Goal: Register for event/course

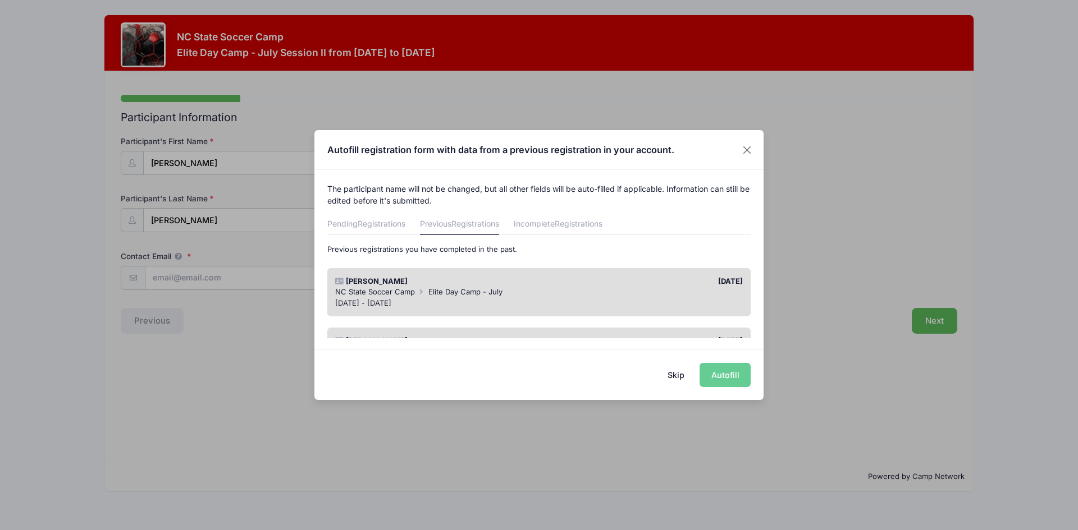
click at [716, 377] on div "Skip Autofill" at bounding box center [538, 375] width 449 height 50
click at [738, 377] on div "Skip Autofill" at bounding box center [538, 375] width 449 height 50
click at [435, 294] on span "Elite Day Camp - July" at bounding box center [465, 291] width 74 height 9
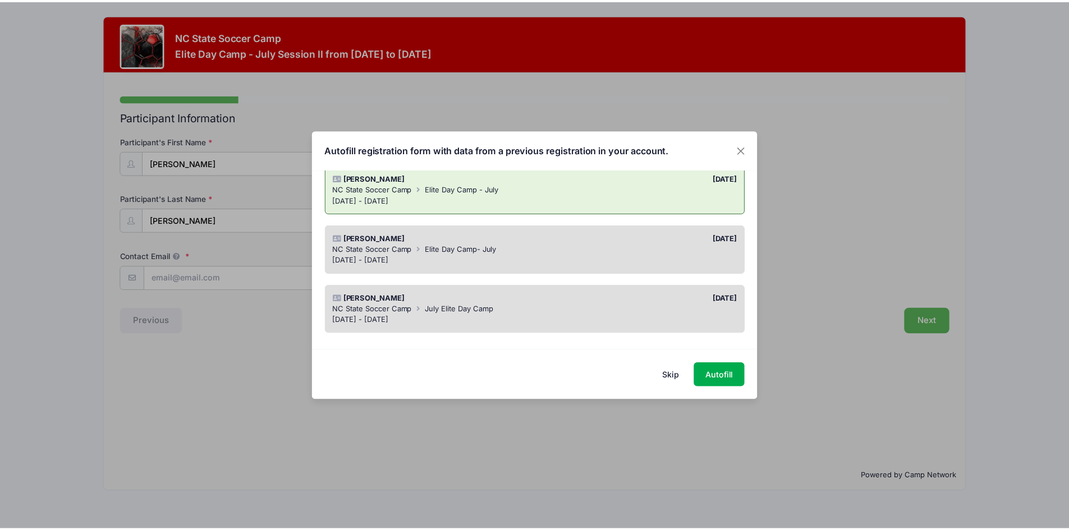
scroll to position [116, 0]
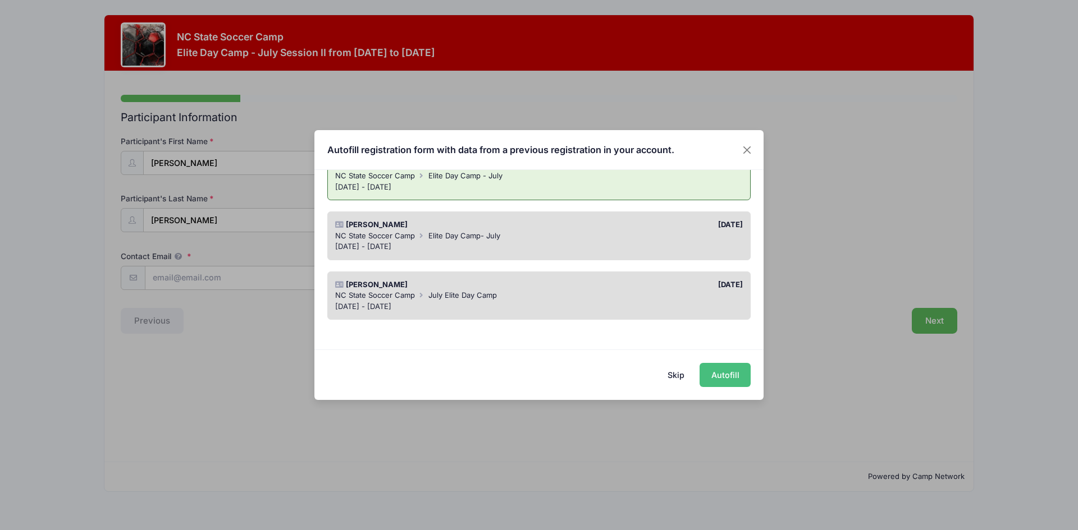
click at [712, 375] on button "Autofill" at bounding box center [724, 375] width 51 height 24
type input "[EMAIL_ADDRESS][DOMAIN_NAME]"
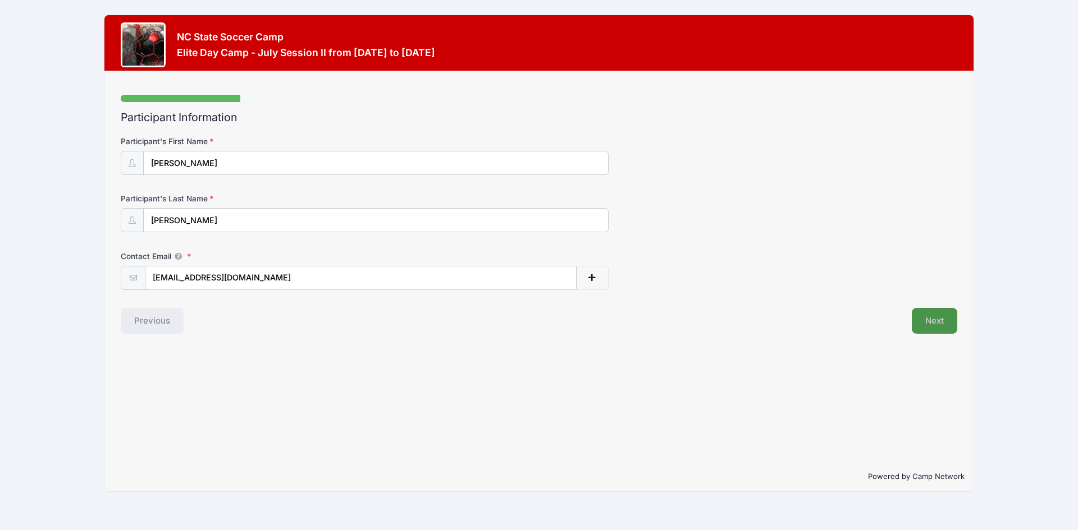
click at [937, 323] on button "Next" at bounding box center [933, 321] width 45 height 26
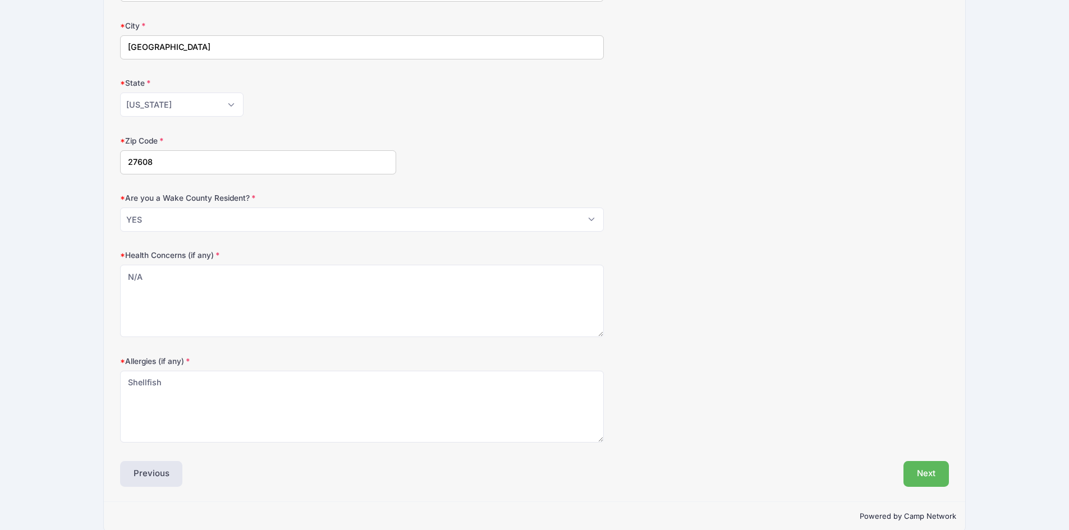
scroll to position [247, 0]
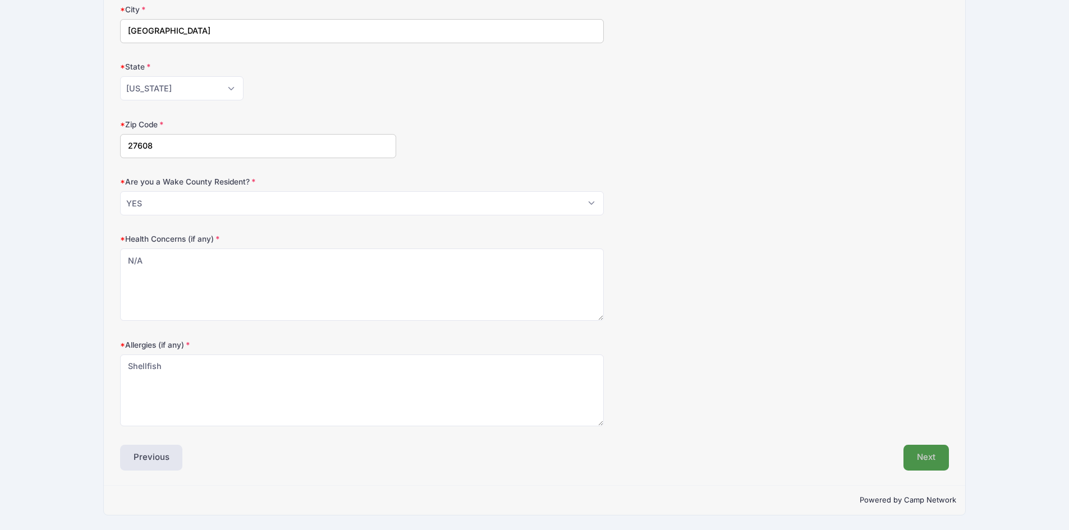
click at [916, 454] on button "Next" at bounding box center [926, 458] width 45 height 26
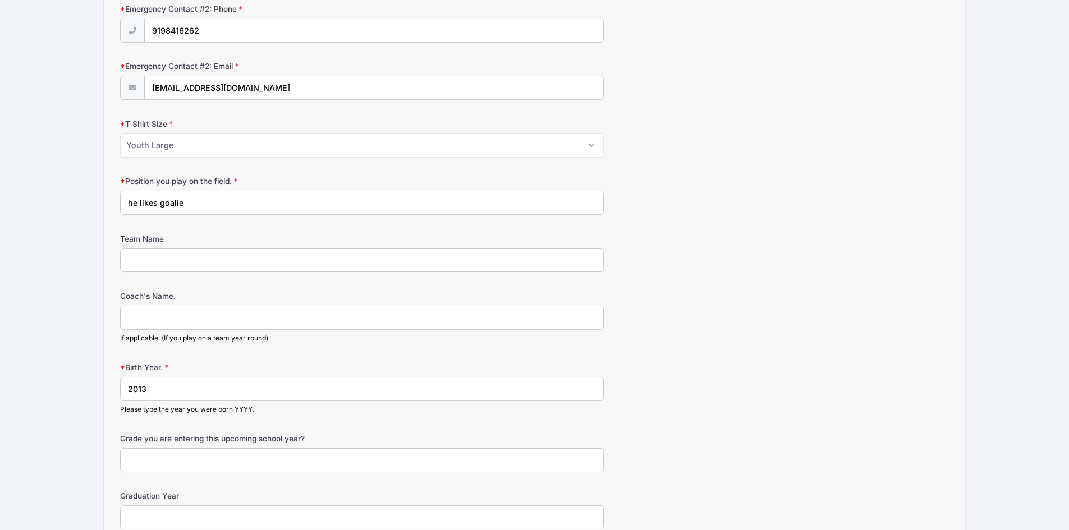
scroll to position [538, 0]
drag, startPoint x: 233, startPoint y: 205, endPoint x: 125, endPoint y: 208, distance: 108.9
click at [125, 208] on input "he likes goalie" at bounding box center [362, 200] width 484 height 24
click at [222, 199] on input "he likes goalie" at bounding box center [362, 200] width 484 height 24
drag, startPoint x: 222, startPoint y: 199, endPoint x: 129, endPoint y: 202, distance: 93.8
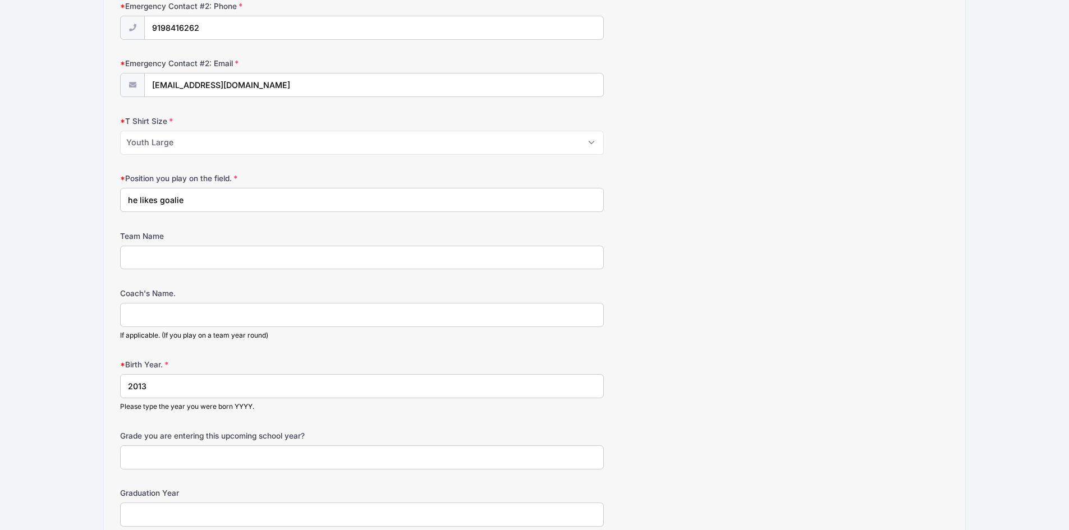
click at [129, 202] on input "he likes goalie" at bounding box center [362, 200] width 484 height 24
type input "forward"
click at [220, 459] on input "Grade you are entering this upcoming school year?" at bounding box center [362, 458] width 484 height 24
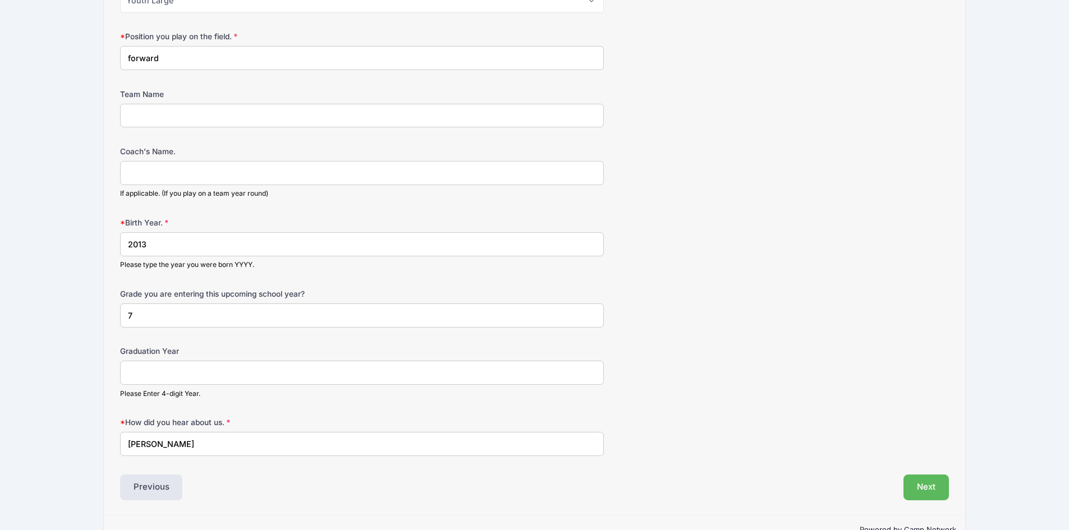
scroll to position [709, 0]
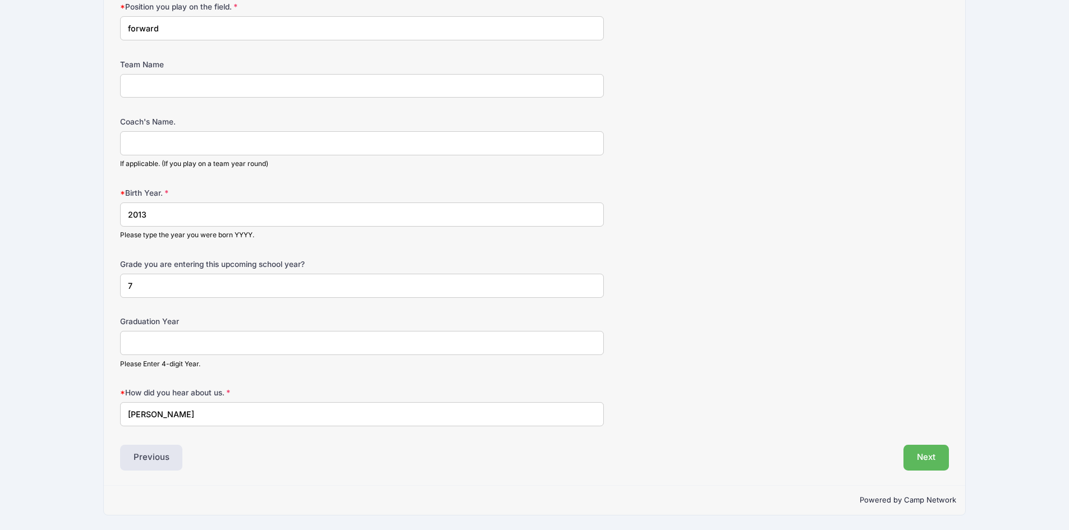
type input "7"
click at [210, 343] on input "Graduation Year" at bounding box center [362, 343] width 484 height 24
type input "2033"
click at [914, 461] on button "Next" at bounding box center [926, 458] width 45 height 26
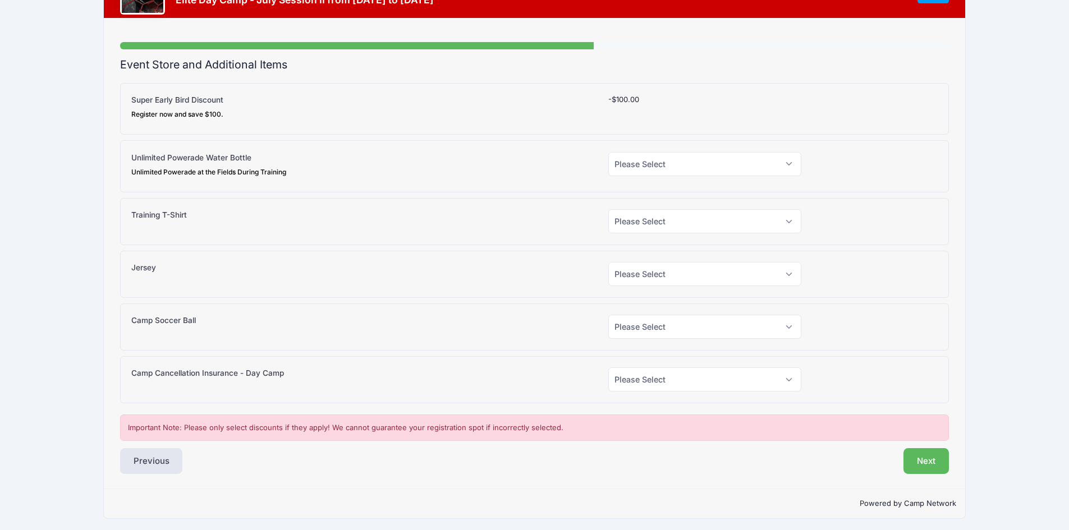
scroll to position [56, 0]
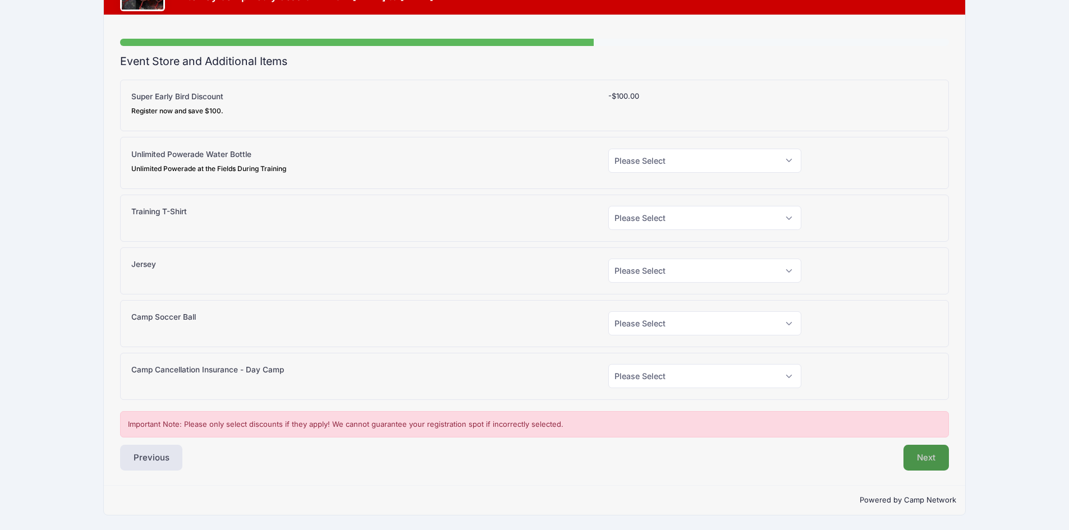
click at [920, 463] on button "Next" at bounding box center [926, 458] width 45 height 26
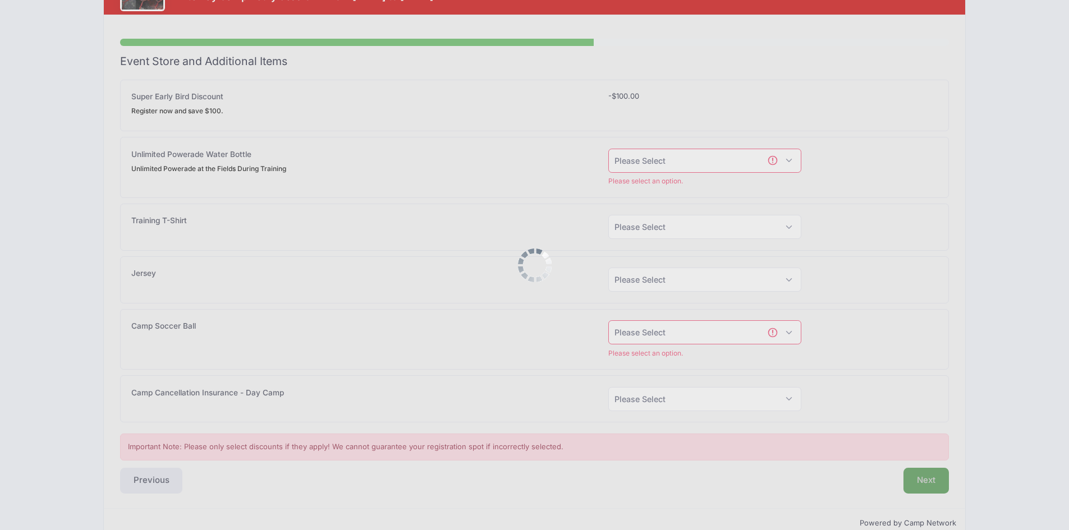
scroll to position [79, 0]
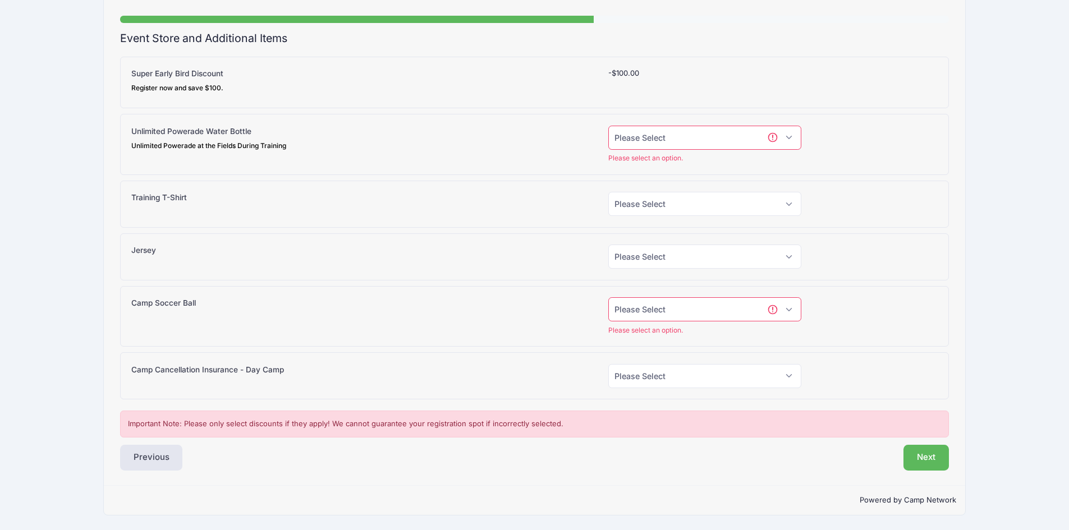
click at [645, 148] on select "Please Select Yes (+$15.00) No" at bounding box center [704, 138] width 193 height 24
select select "1"
click at [608, 134] on select "Please Select Yes (+$15.00) No" at bounding box center [704, 138] width 193 height 24
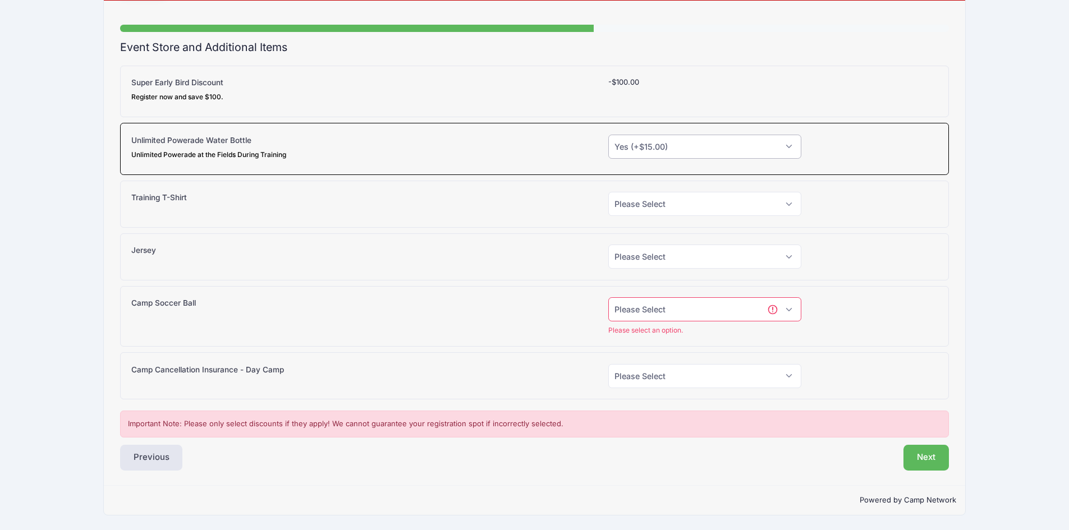
scroll to position [70, 0]
click at [637, 209] on select "Please Select Yes (+$20.00) No" at bounding box center [704, 204] width 193 height 24
select select "0"
click at [608, 192] on select "Please Select Yes (+$20.00) No" at bounding box center [704, 204] width 193 height 24
click at [648, 255] on select "Please Select Yes (+$30.00) No" at bounding box center [704, 257] width 193 height 24
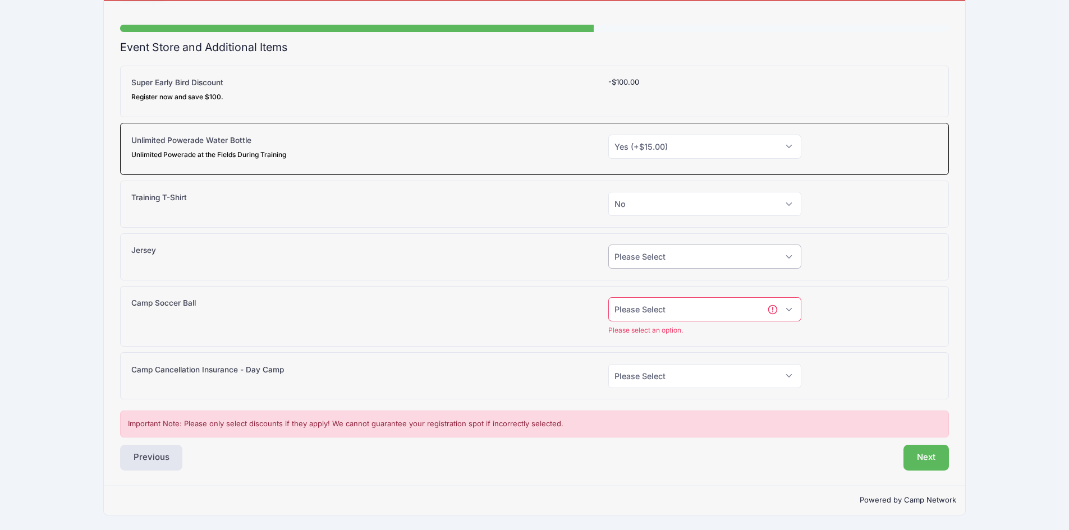
select select "0"
click at [608, 245] on select "Please Select Yes (+$30.00) No" at bounding box center [704, 257] width 193 height 24
click at [650, 313] on select "Please Select Yes (+$38.00) No" at bounding box center [704, 309] width 193 height 24
select select "0"
click at [608, 311] on select "Please Select Yes (+$38.00) No" at bounding box center [704, 309] width 193 height 24
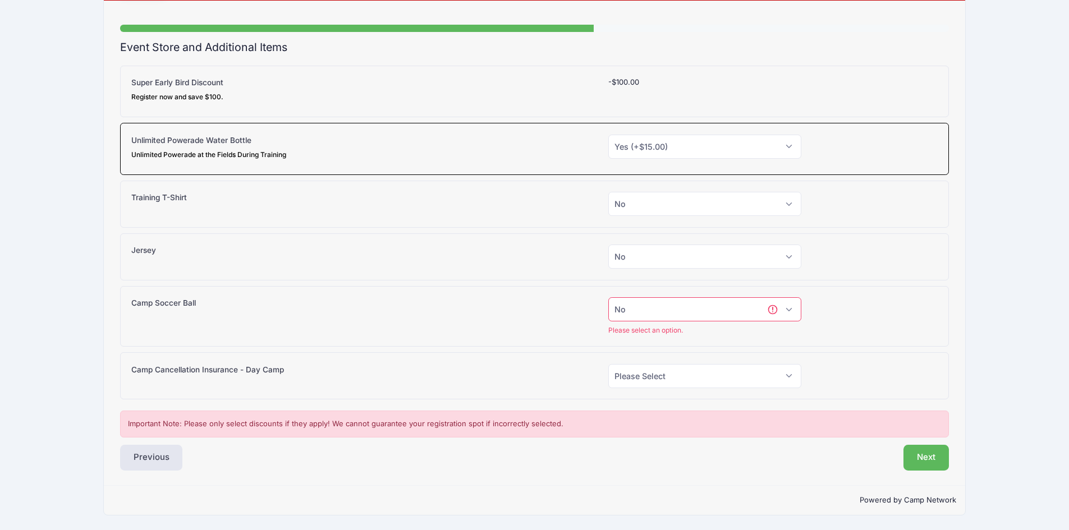
scroll to position [56, 0]
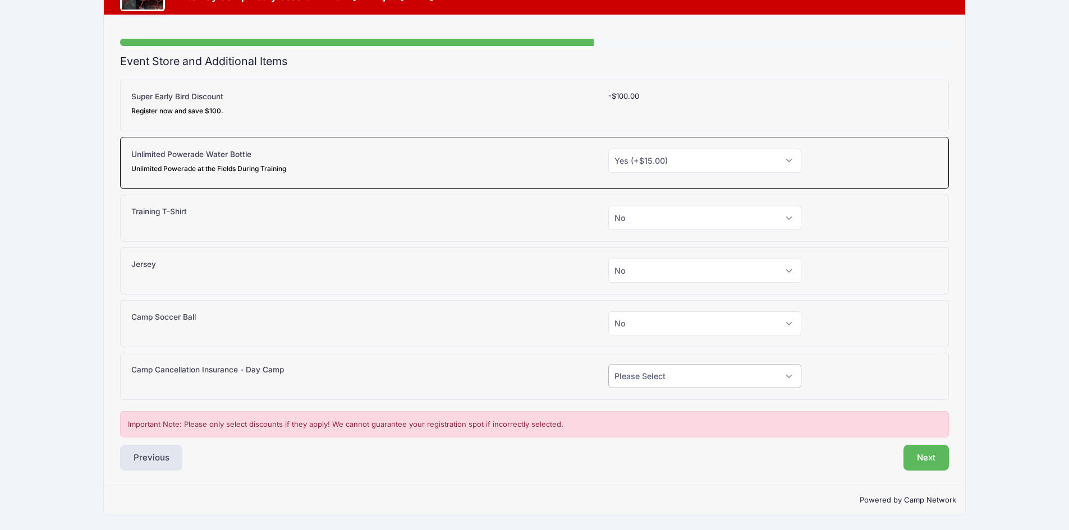
click at [645, 384] on select "Please Select Yes (+$95.00) No" at bounding box center [704, 376] width 193 height 24
select select "0"
click at [608, 364] on select "Please Select Yes (+$95.00) No" at bounding box center [704, 376] width 193 height 24
click at [922, 454] on button "Next" at bounding box center [926, 458] width 45 height 26
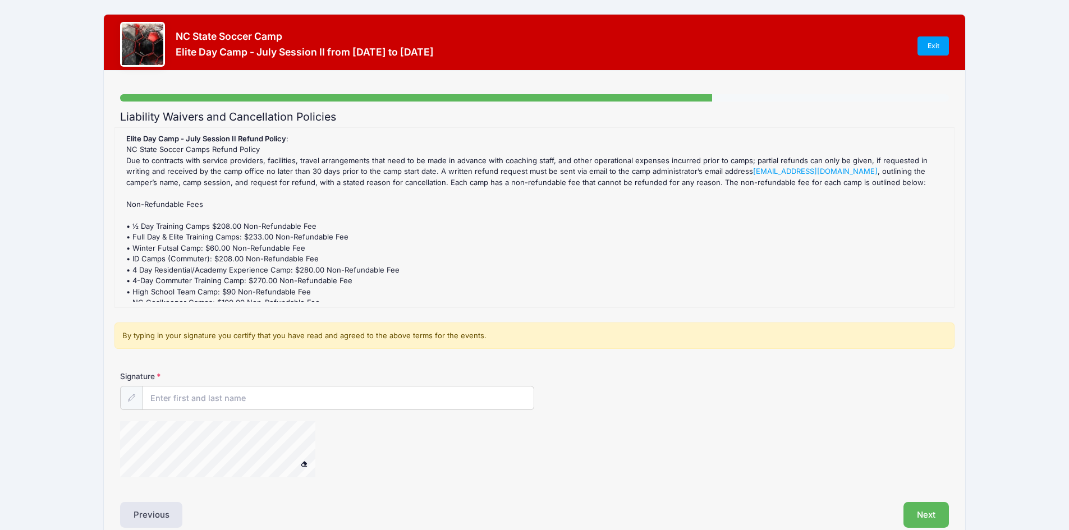
scroll to position [0, 0]
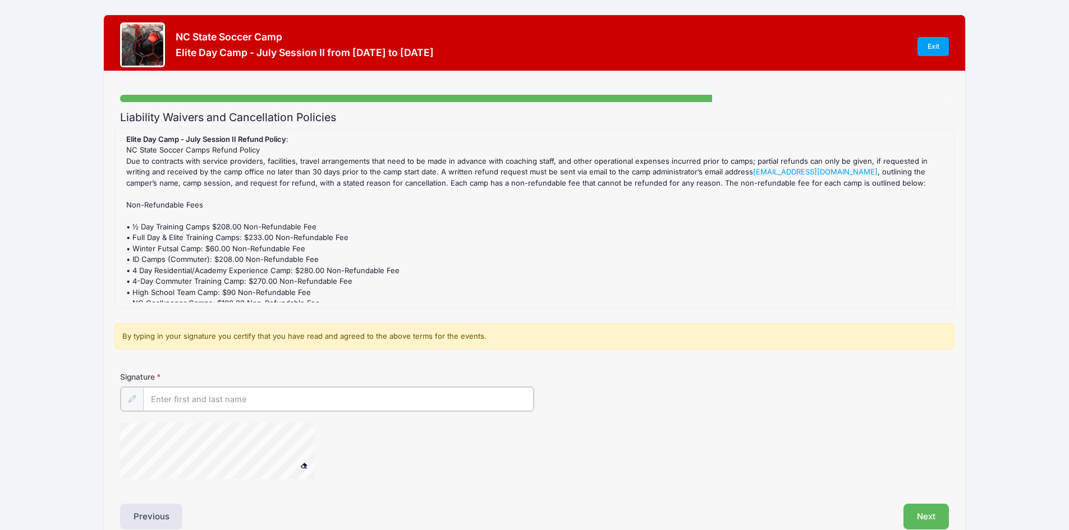
click at [199, 405] on input "Signature" at bounding box center [338, 399] width 391 height 24
type input "Anna Bickley"
drag, startPoint x: 295, startPoint y: 465, endPoint x: 349, endPoint y: 438, distance: 60.0
click at [349, 438] on div at bounding box center [396, 451] width 553 height 59
click at [355, 439] on div at bounding box center [396, 451] width 553 height 59
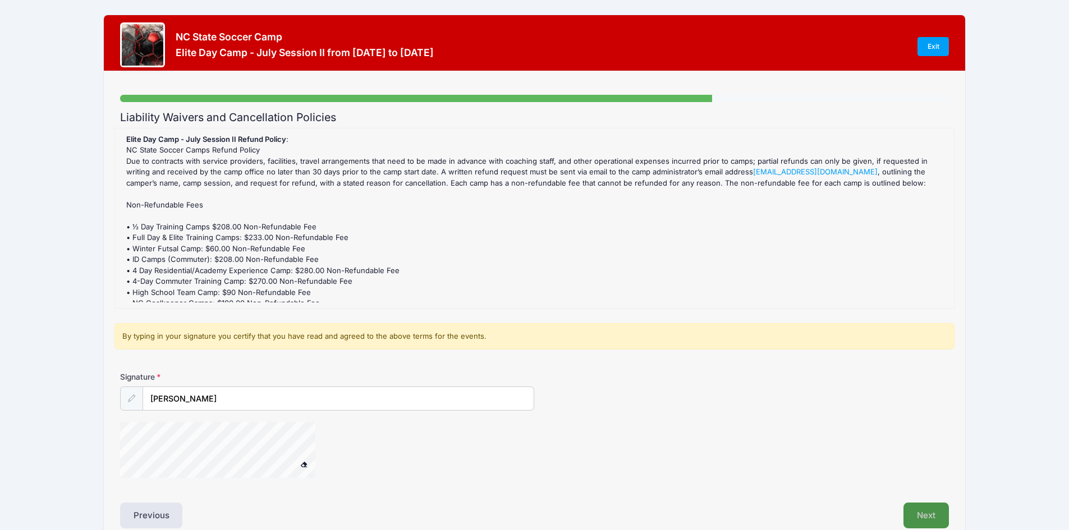
click at [916, 515] on button "Next" at bounding box center [926, 516] width 45 height 26
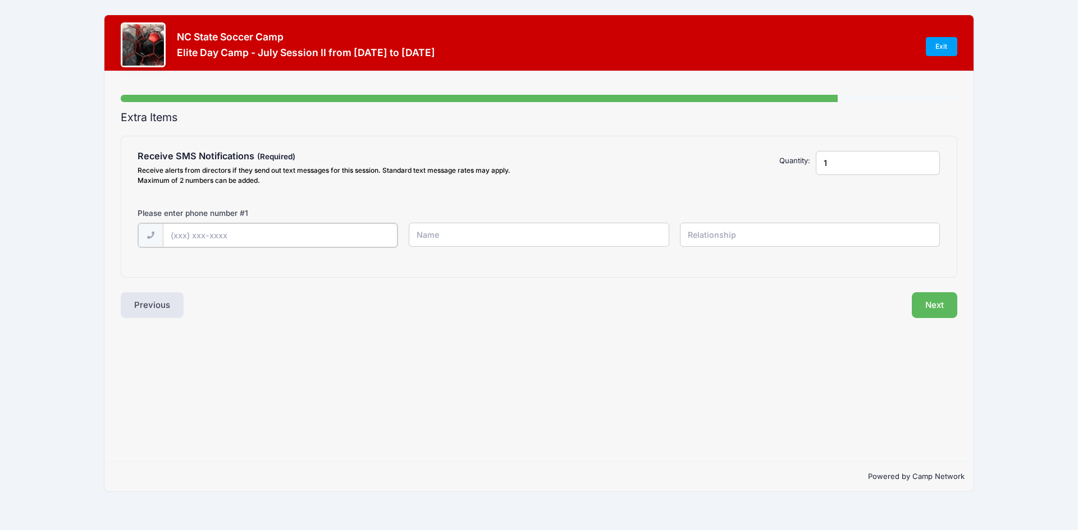
click at [173, 237] on input "text" at bounding box center [280, 235] width 235 height 24
type input "(919) 619-492"
click at [547, 228] on input "text" at bounding box center [539, 235] width 260 height 24
click at [534, 239] on input "text" at bounding box center [539, 235] width 260 height 24
type input "Anna bick"
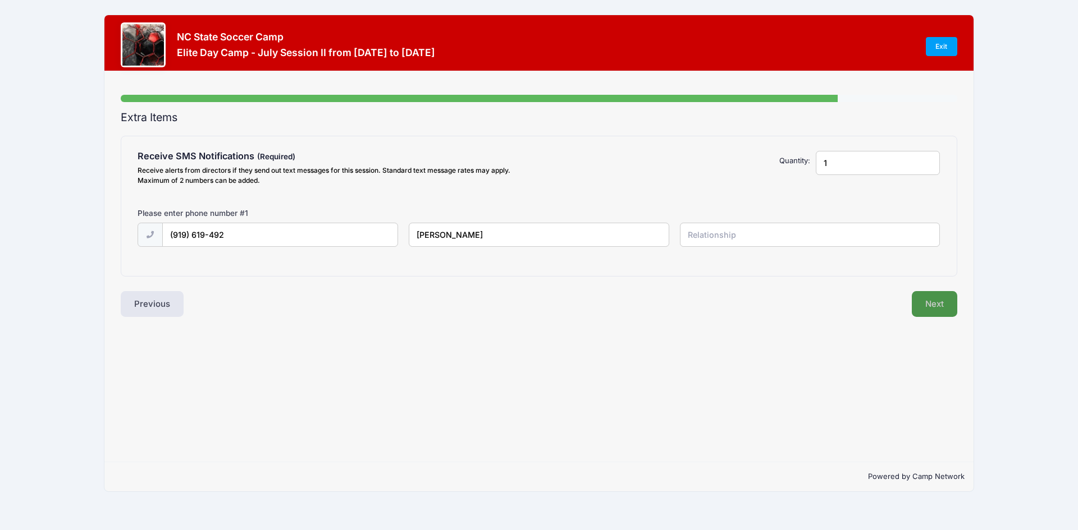
click at [927, 300] on button "Next" at bounding box center [933, 304] width 45 height 26
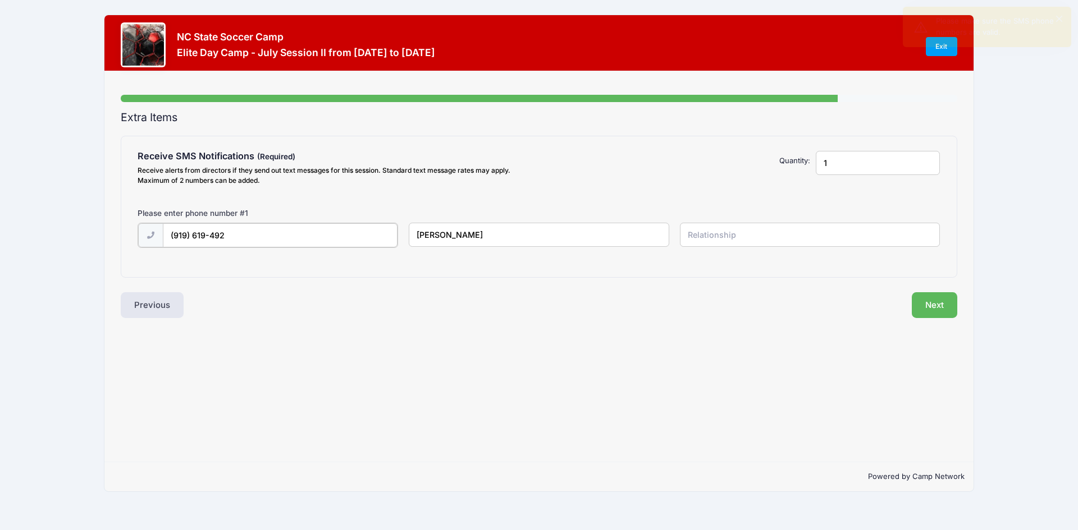
click at [264, 240] on input "(919) 619-492" at bounding box center [280, 235] width 235 height 24
type input "(919) 619-4929"
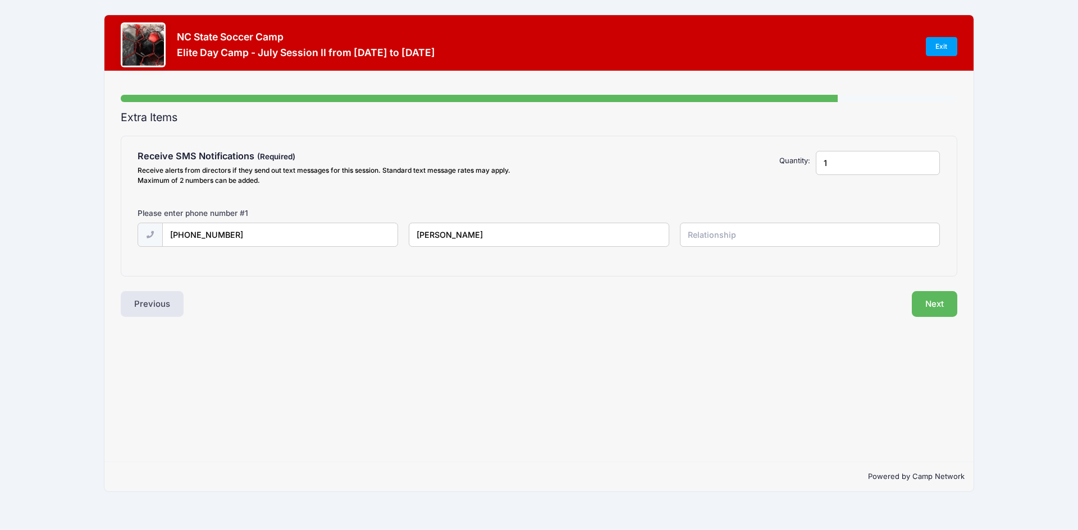
click at [508, 239] on input "Anna bick" at bounding box center [539, 235] width 260 height 24
type input "Anna bickley"
click at [765, 228] on input "text" at bounding box center [810, 235] width 260 height 24
type input "self"
click at [934, 295] on button "Next" at bounding box center [933, 304] width 45 height 26
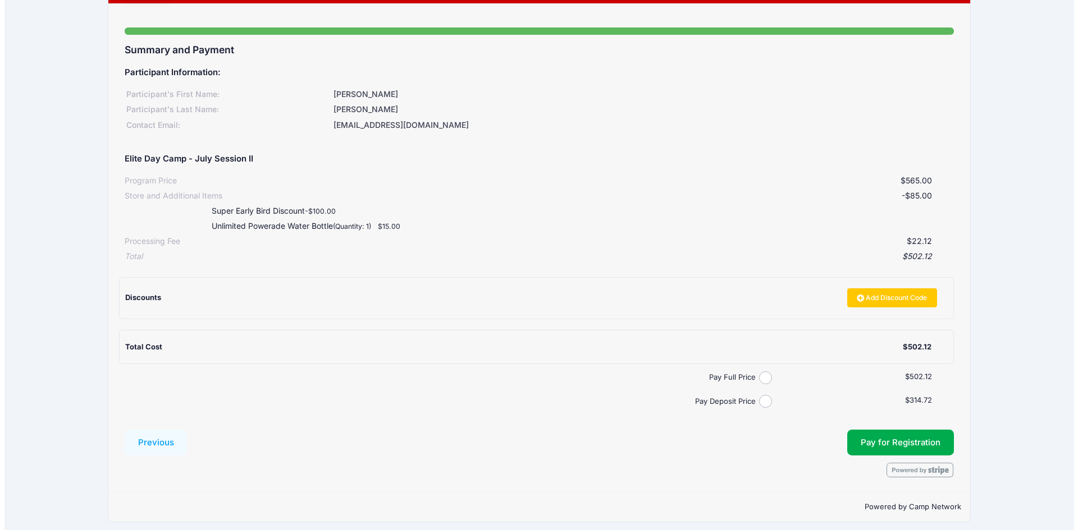
scroll to position [74, 0]
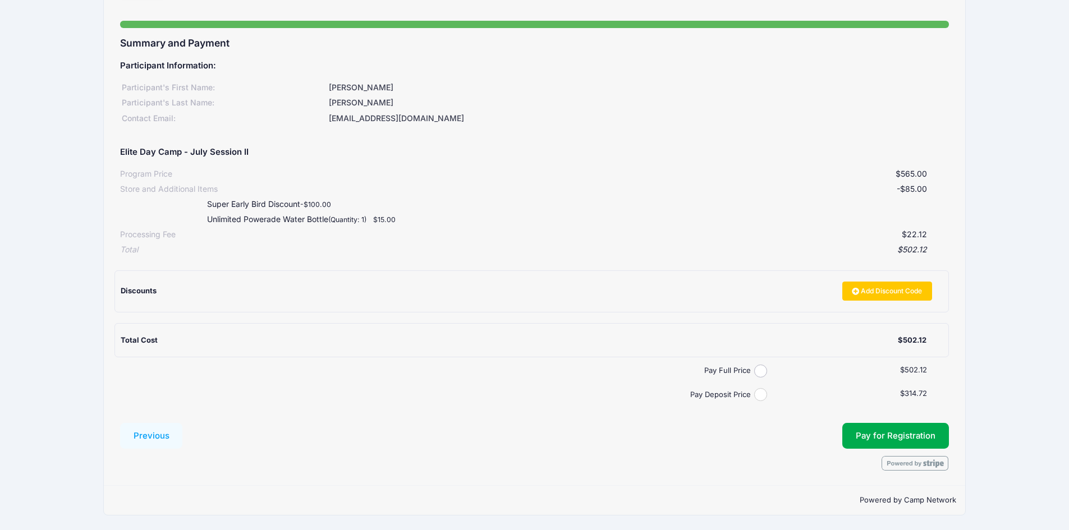
click at [764, 397] on input "Pay Deposit Price" at bounding box center [760, 394] width 13 height 13
radio input "true"
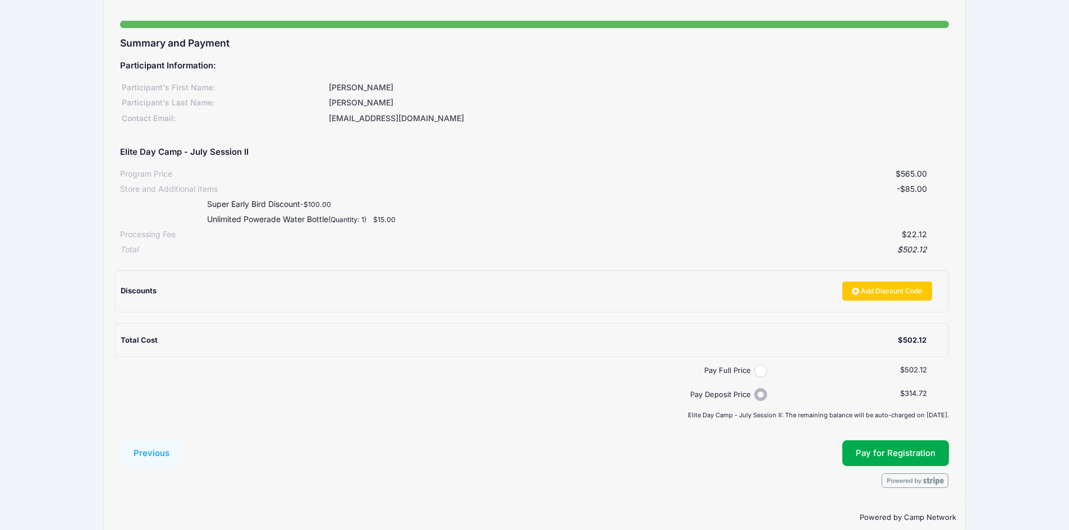
click at [761, 373] on input "Pay Full Price" at bounding box center [760, 371] width 13 height 13
radio input "true"
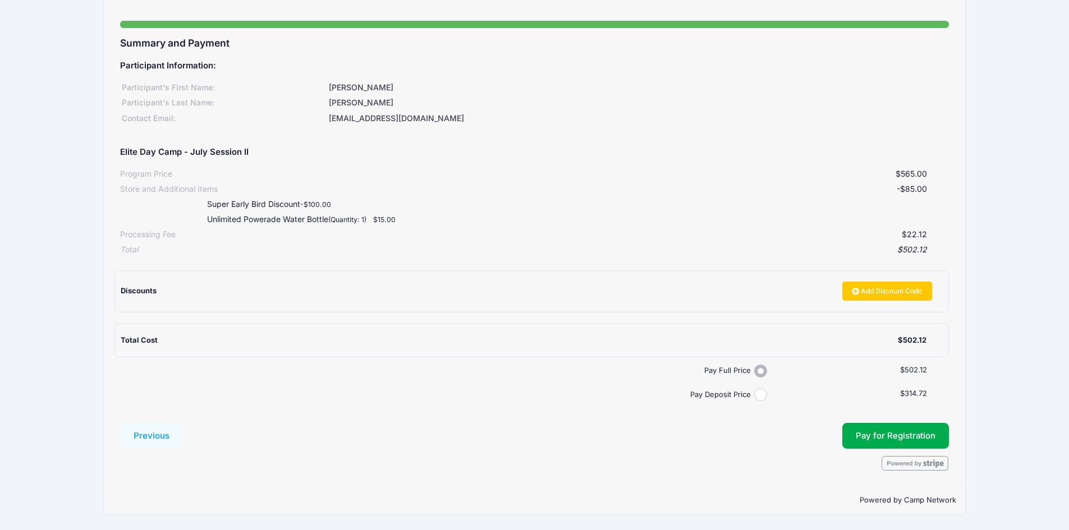
click at [761, 396] on input "Pay Deposit Price" at bounding box center [760, 394] width 13 height 13
radio input "true"
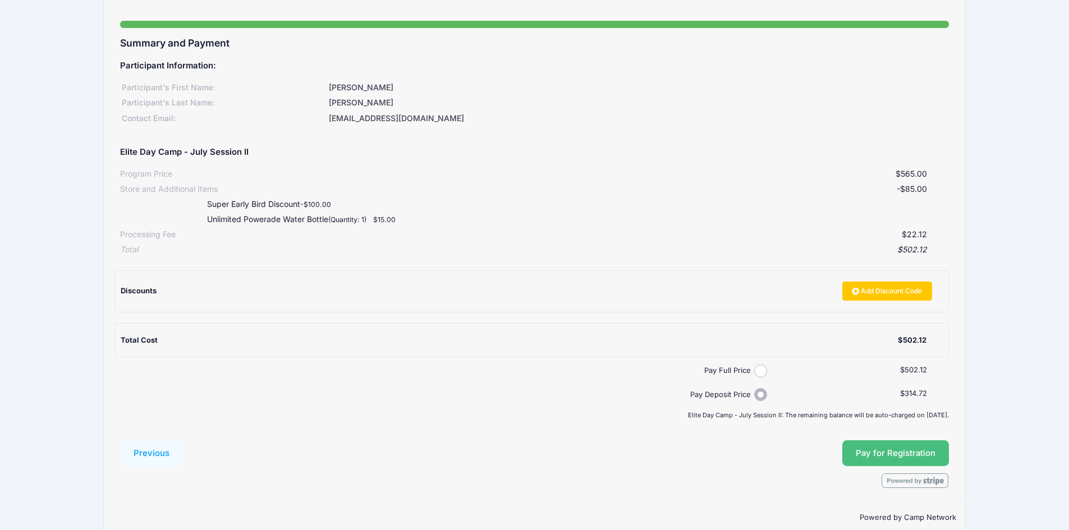
click at [893, 449] on button "Pay for Registration" at bounding box center [895, 454] width 107 height 26
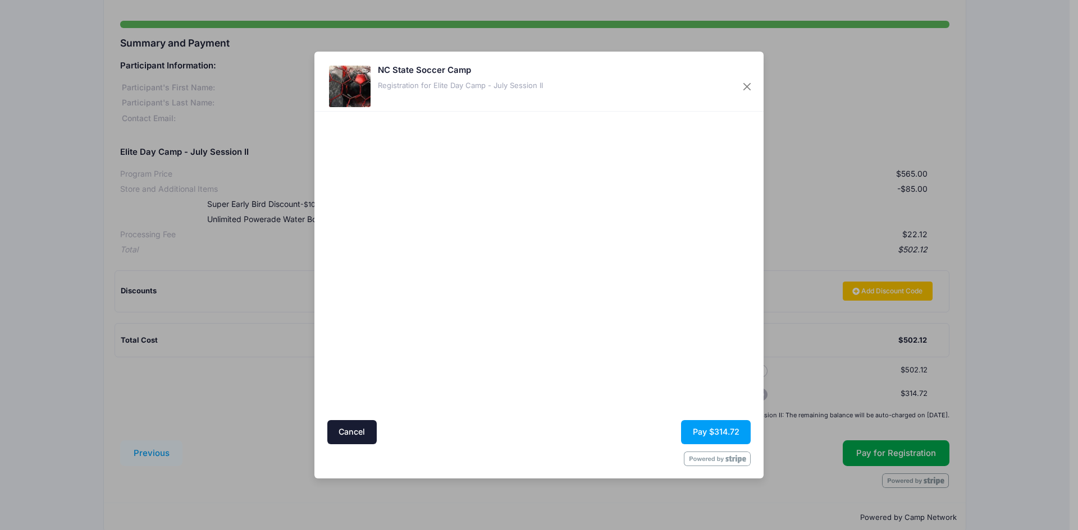
click at [717, 334] on div at bounding box center [647, 265] width 207 height 297
click at [721, 428] on button "Pay $314.72" at bounding box center [716, 432] width 70 height 24
click at [713, 432] on button "Pay $314.72" at bounding box center [716, 432] width 70 height 24
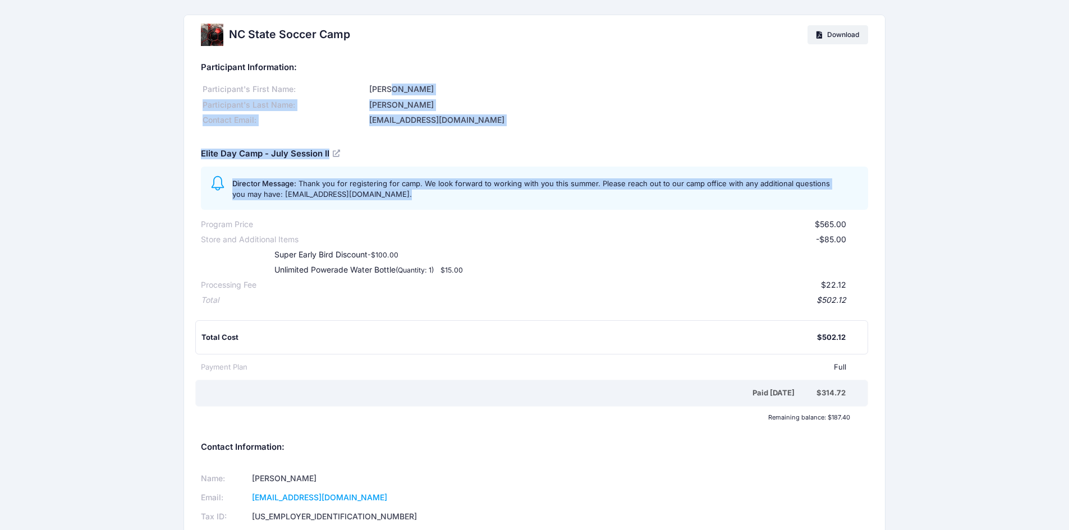
drag, startPoint x: 1068, startPoint y: 85, endPoint x: 1052, endPoint y: 204, distance: 120.6
click at [1067, 202] on div "NC State Soccer Camp Download Participant Information: Participant's First Name…" at bounding box center [534, 361] width 1069 height 693
